Goal: Navigation & Orientation: Find specific page/section

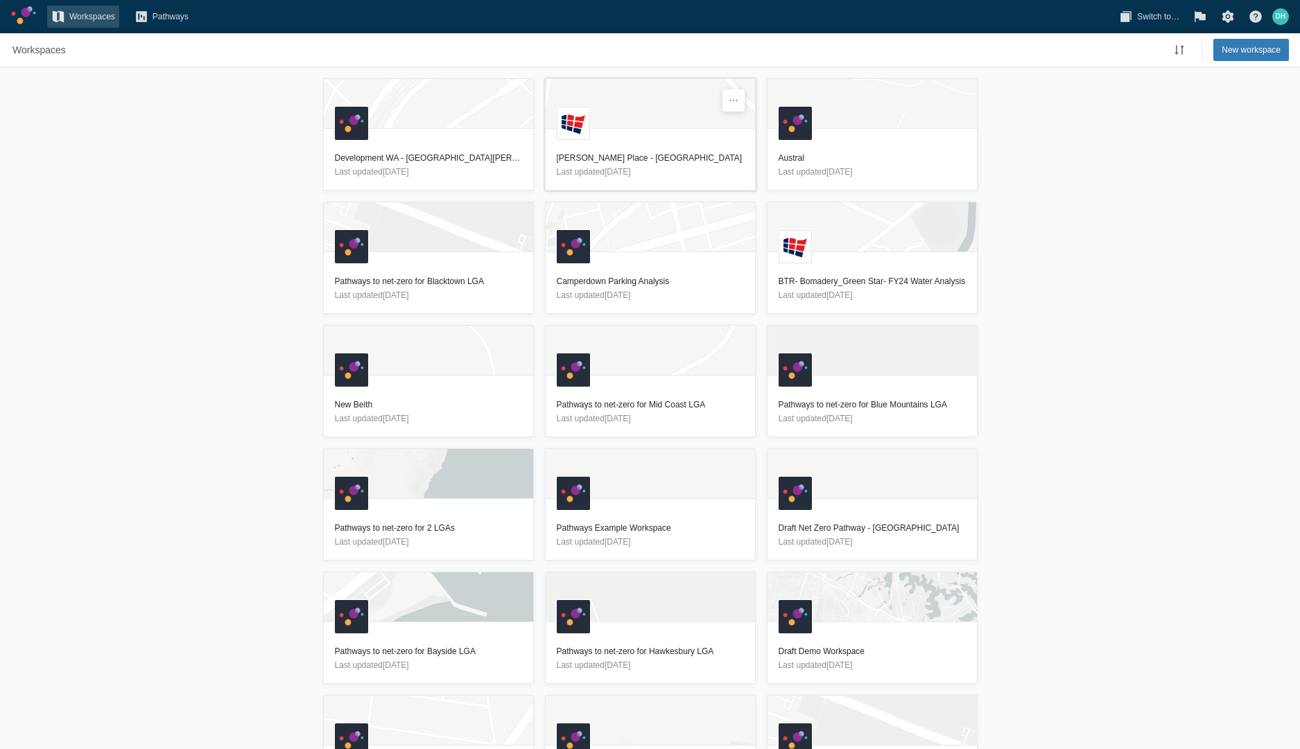
click at [611, 143] on header "[PERSON_NAME] Place - Orange MT Last updated [DATE]" at bounding box center [650, 165] width 209 height 50
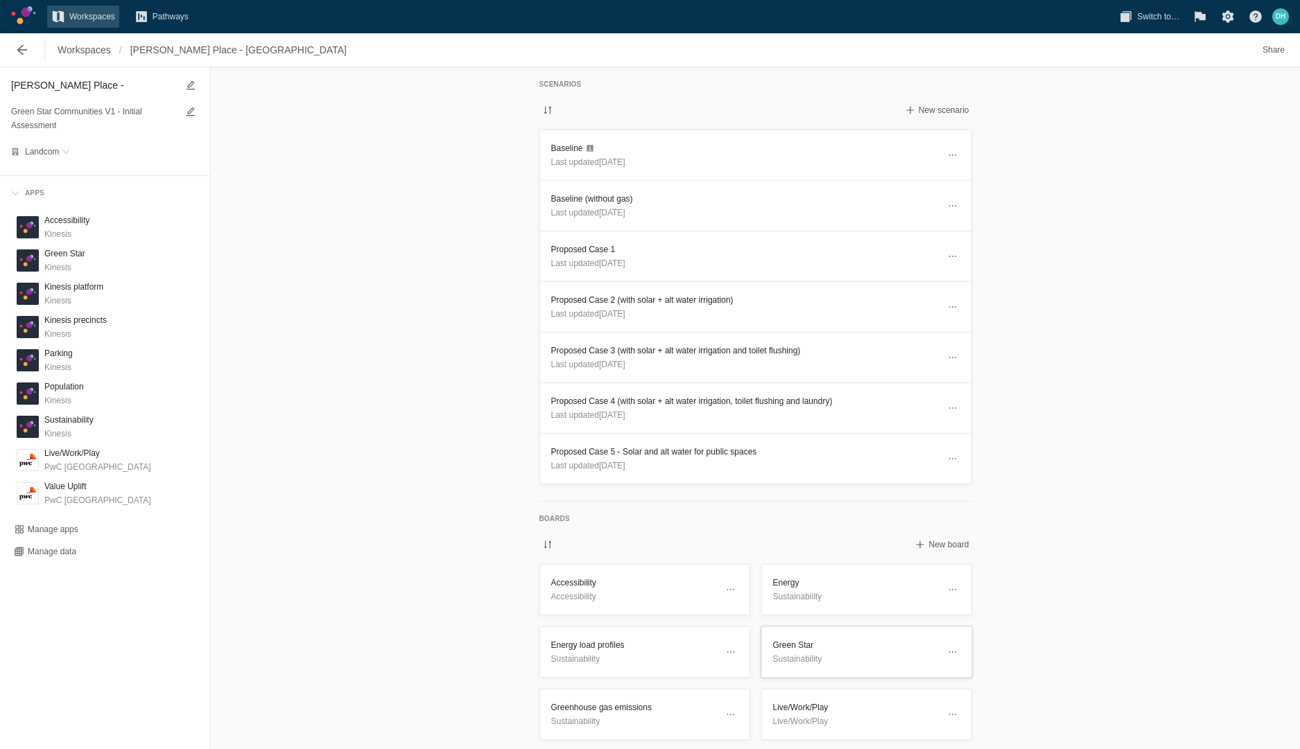
click at [794, 640] on h3 "Green Star" at bounding box center [855, 645] width 165 height 14
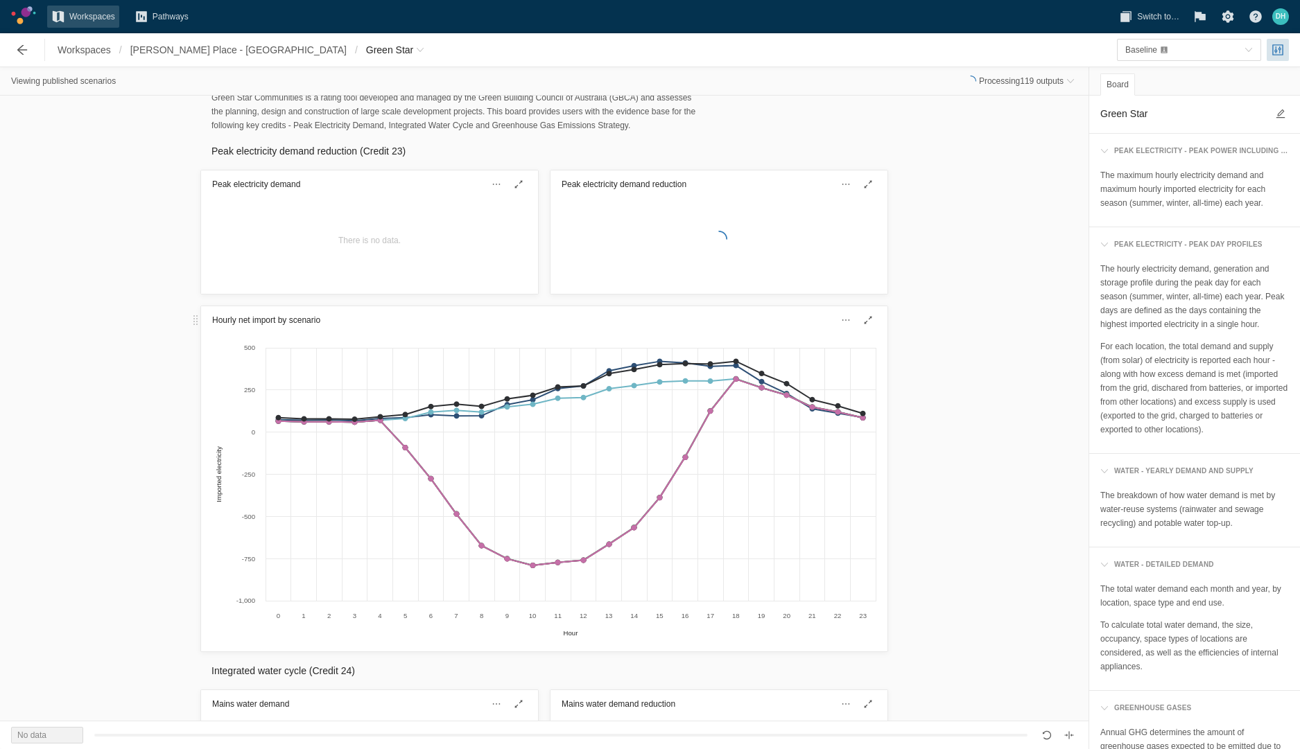
scroll to position [15, 0]
click at [211, 47] on span "[PERSON_NAME] Place - [GEOGRAPHIC_DATA]" at bounding box center [238, 50] width 216 height 14
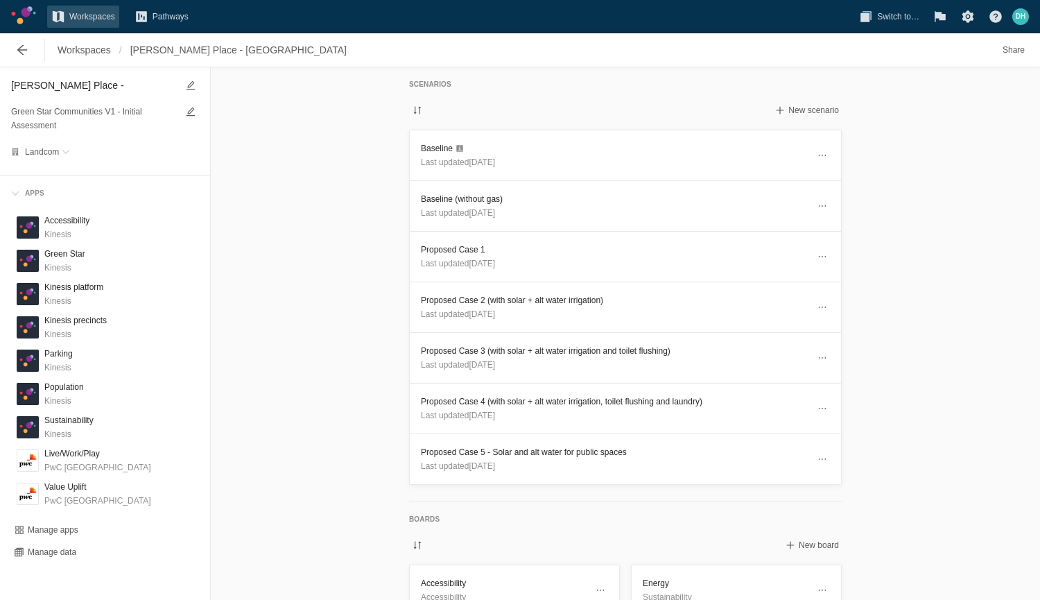
drag, startPoint x: 1262, startPoint y: 2, endPoint x: 907, endPoint y: 516, distance: 624.9
click at [907, 516] on div "Scenarios New scenario Baseline Last updated [DATE] Baseline (without gas) Last…" at bounding box center [625, 333] width 829 height 532
click at [88, 50] on span "Workspaces" at bounding box center [84, 50] width 53 height 14
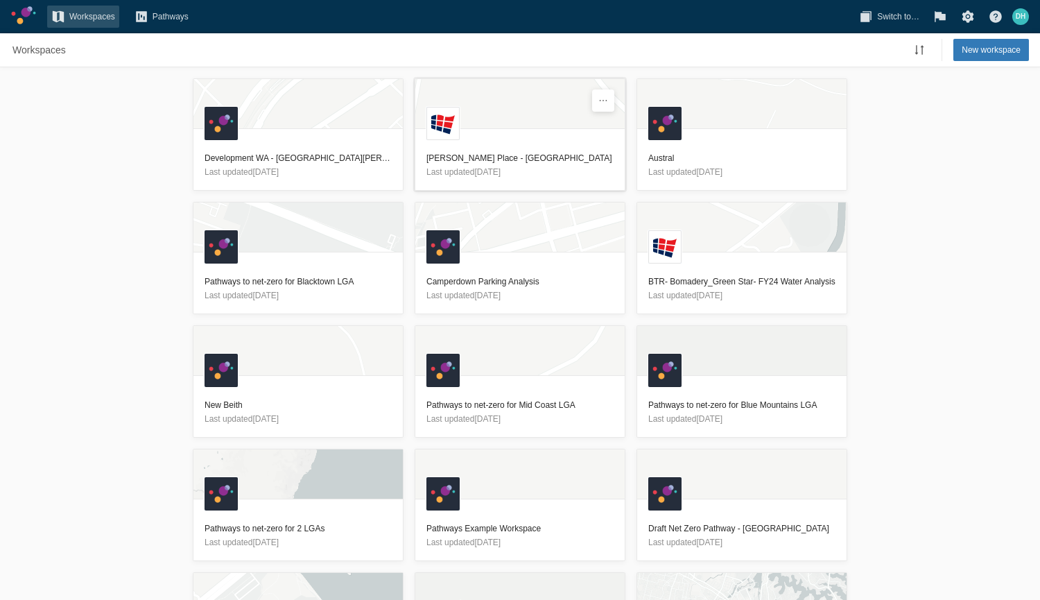
click at [519, 146] on header "[PERSON_NAME] Place - Orange MT Last updated [DATE]" at bounding box center [519, 165] width 209 height 50
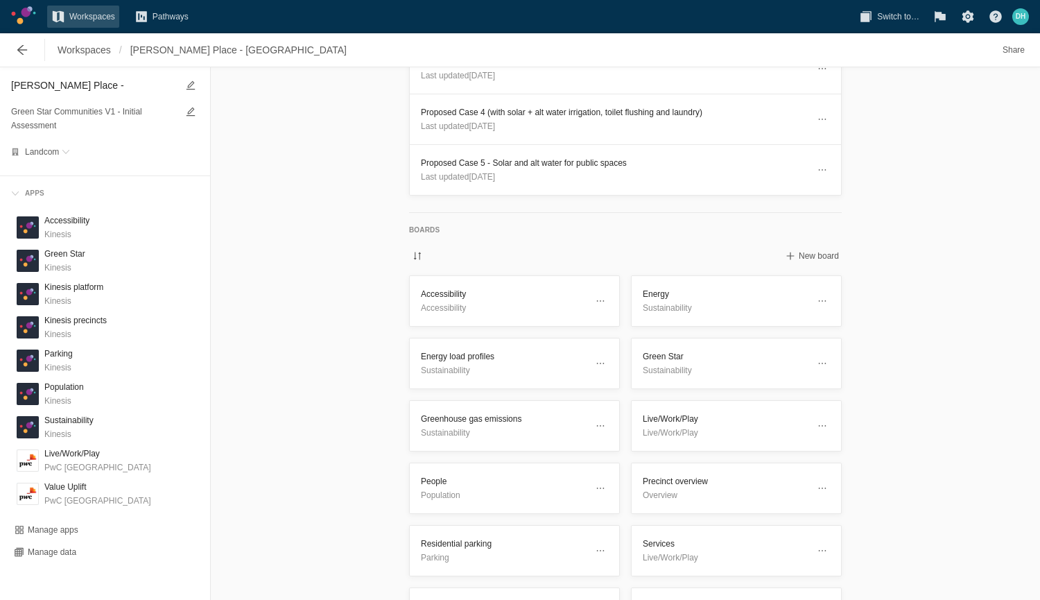
scroll to position [345, 0]
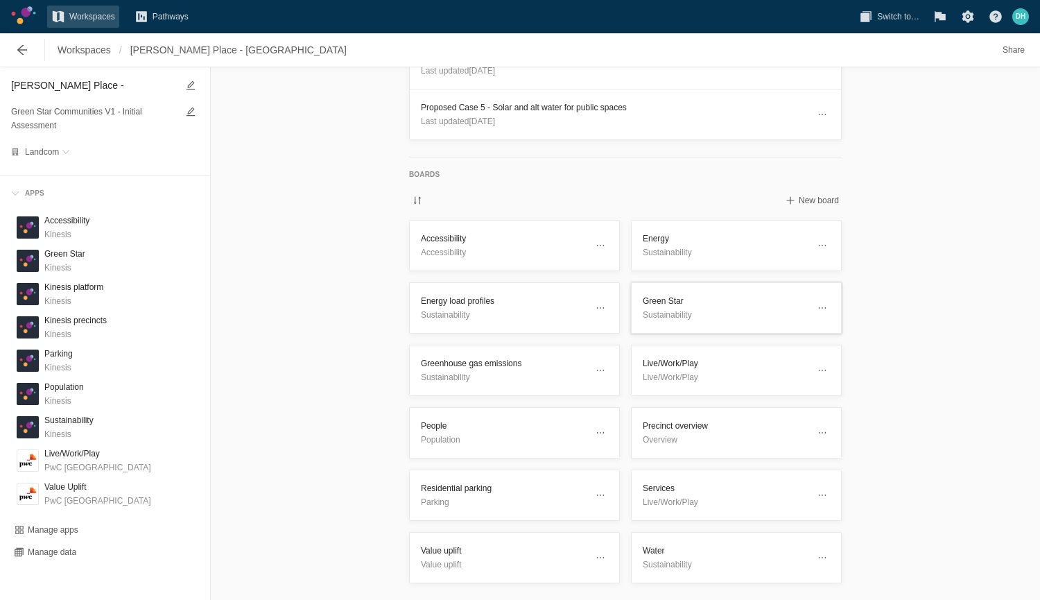
click at [689, 318] on p "Sustainability" at bounding box center [725, 315] width 165 height 14
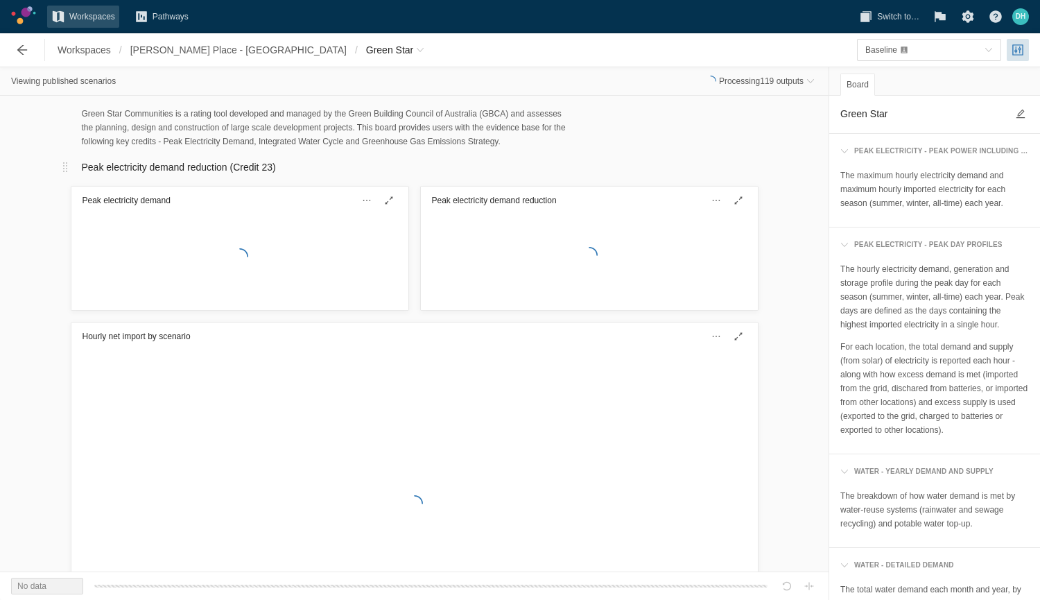
click at [161, 168] on h2 "Peak electricity demand reduction (Credit 23)" at bounding box center [415, 166] width 666 height 15
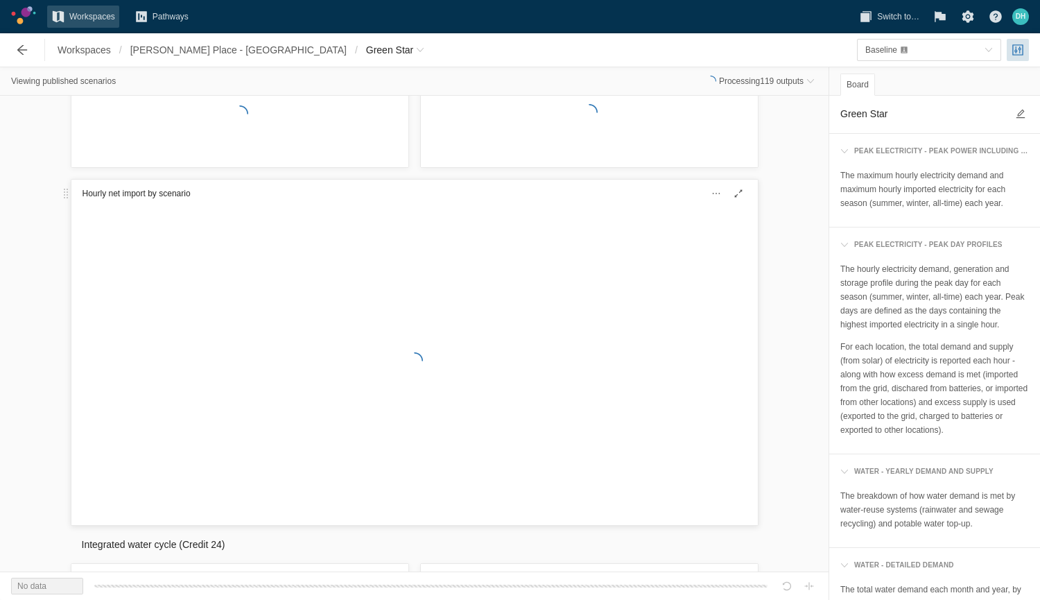
scroll to position [149, 0]
click at [225, 58] on span "[PERSON_NAME] Place - [GEOGRAPHIC_DATA]" at bounding box center [238, 50] width 225 height 22
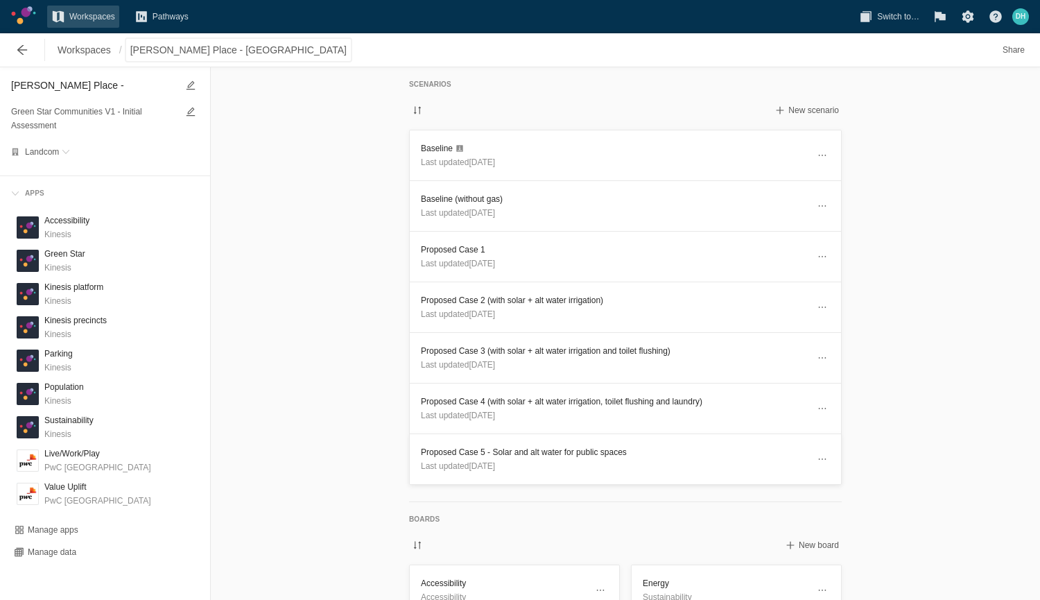
scroll to position [345, 0]
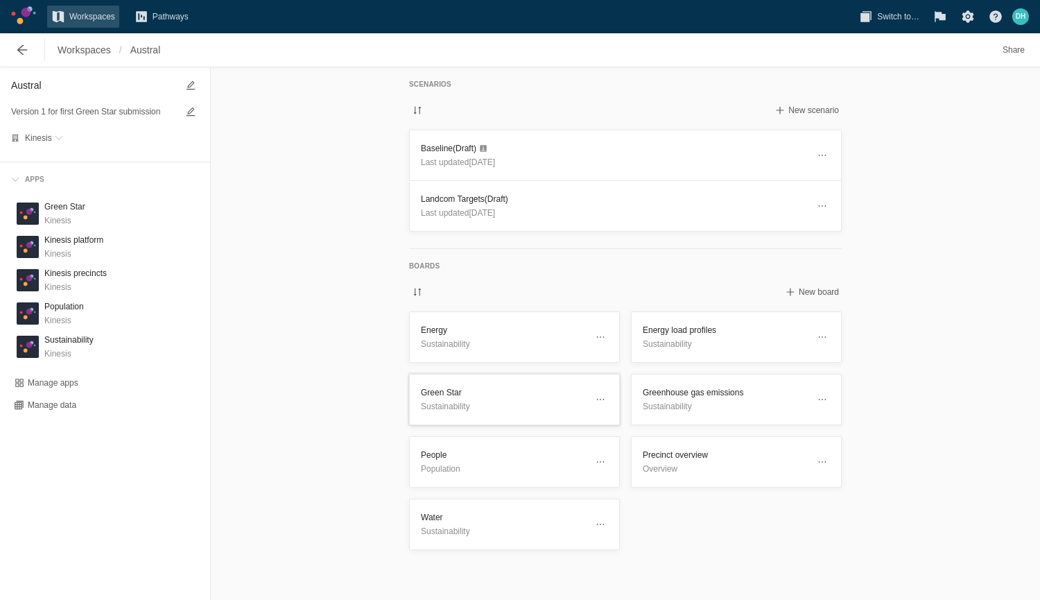
click at [481, 395] on h3 "Green Star" at bounding box center [503, 392] width 165 height 14
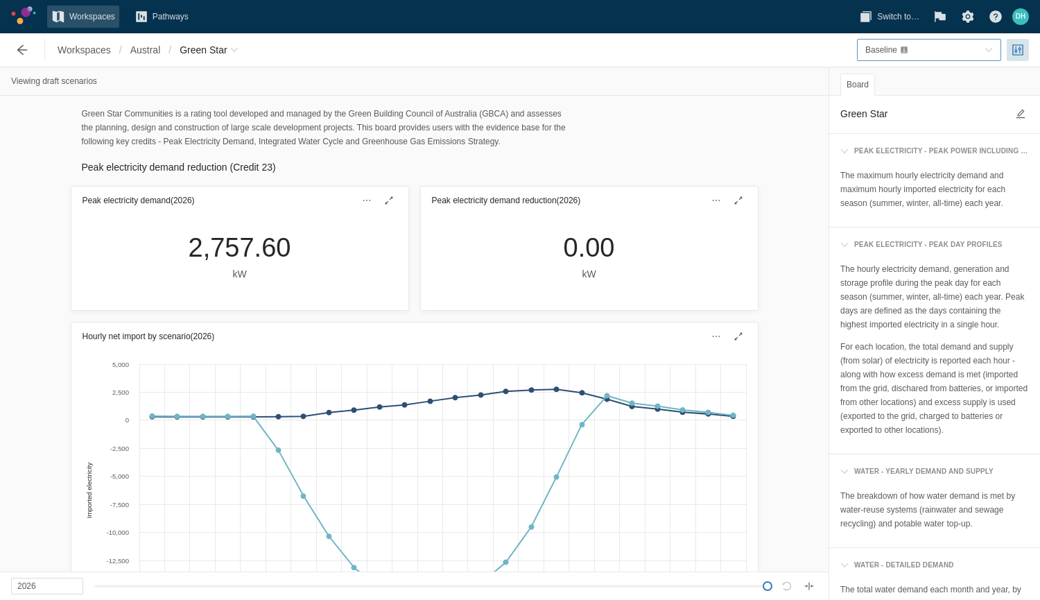
click at [930, 46] on div "Baseline" at bounding box center [922, 50] width 114 height 14
click at [930, 96] on div "Landcom Targets" at bounding box center [929, 95] width 139 height 19
